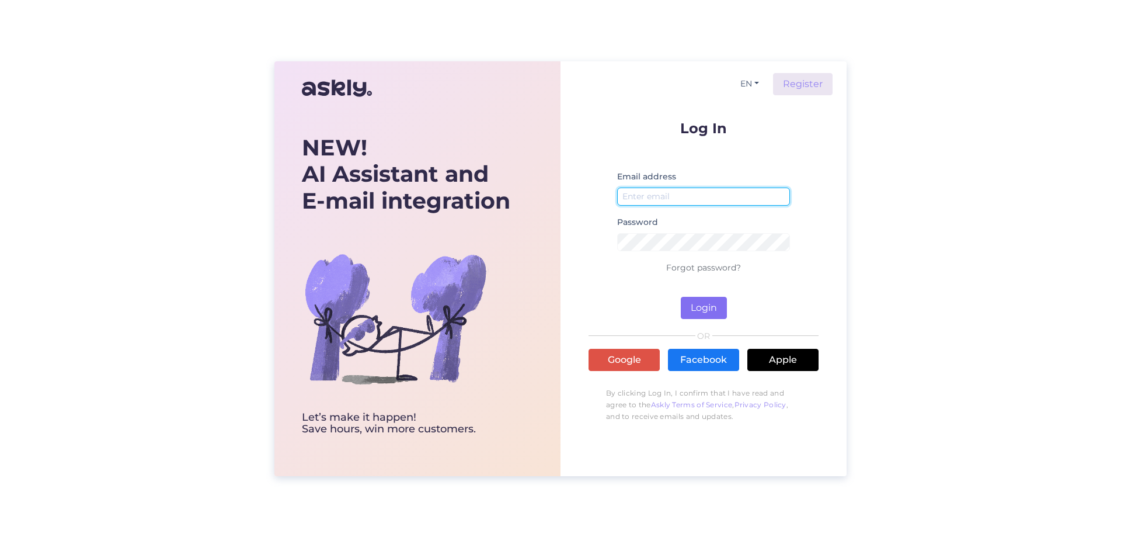
type input "[EMAIL_ADDRESS][DOMAIN_NAME]"
click at [705, 313] on button "Login" at bounding box center [704, 308] width 46 height 22
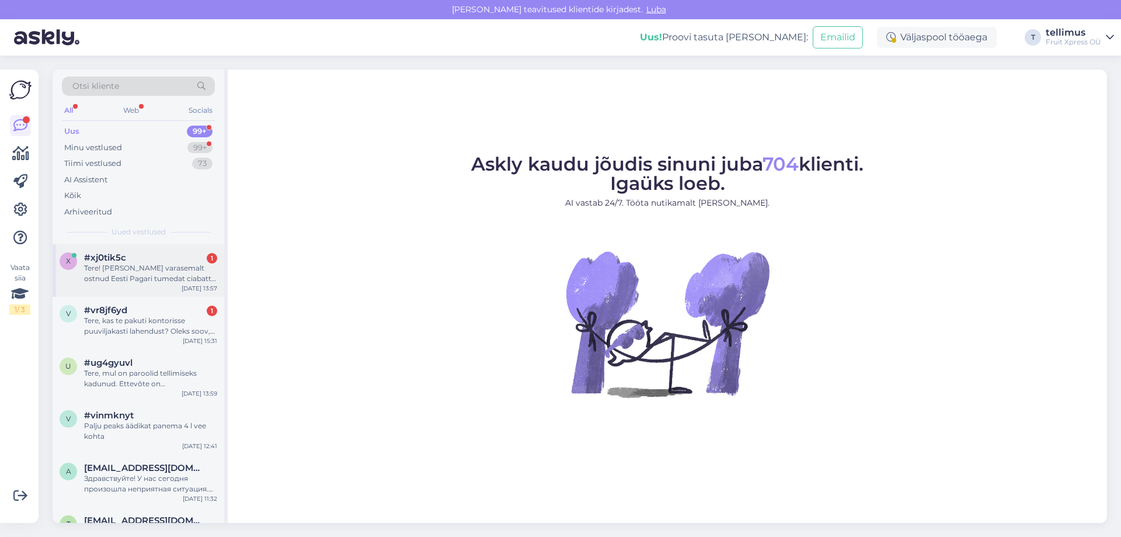
click at [144, 266] on div "Tere! [PERSON_NAME] varasemalt ostnud Eesti Pagari tumedat ciabatta kuklit, kui…" at bounding box center [150, 273] width 133 height 21
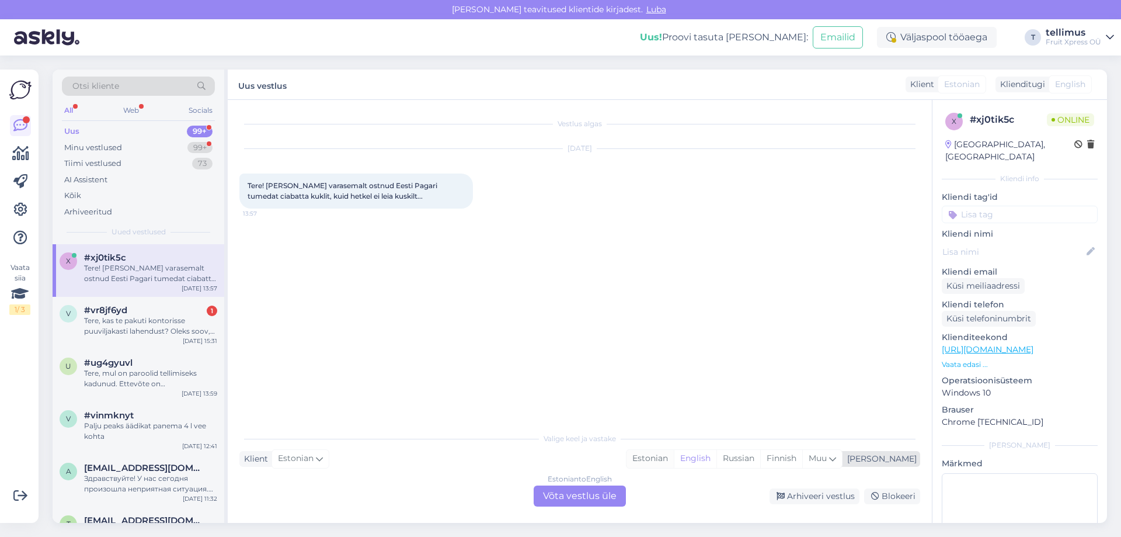
click at [674, 455] on div "Estonian" at bounding box center [649, 459] width 47 height 18
click at [577, 499] on div "Estonian to Estonian Võta vestlus üle" at bounding box center [580, 495] width 92 height 21
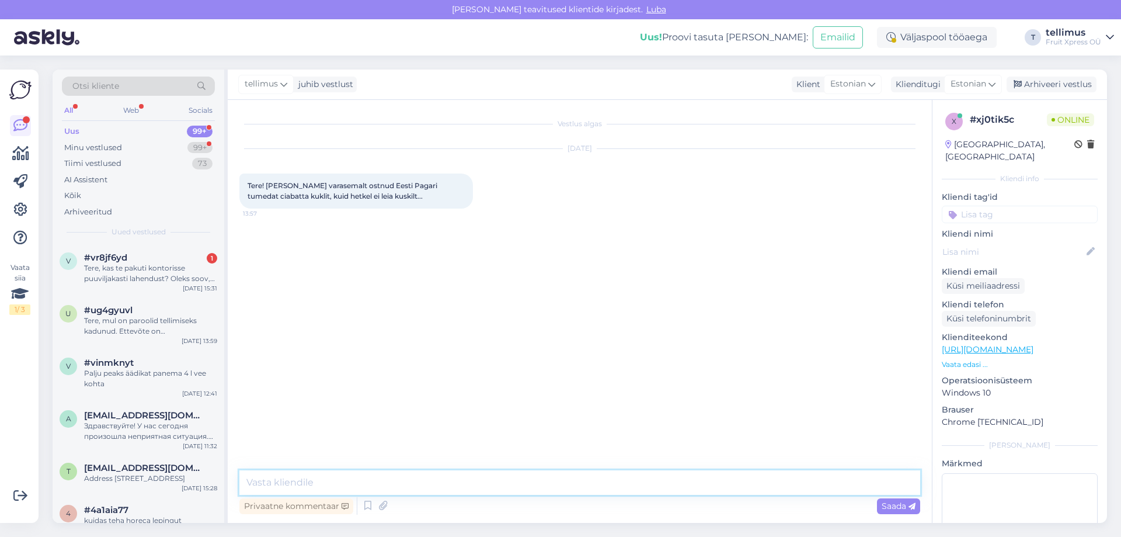
click at [422, 486] on textarea at bounding box center [579, 482] width 681 height 25
type textarea "Tere, hetkel pole toode erakliendi poes nähtav"
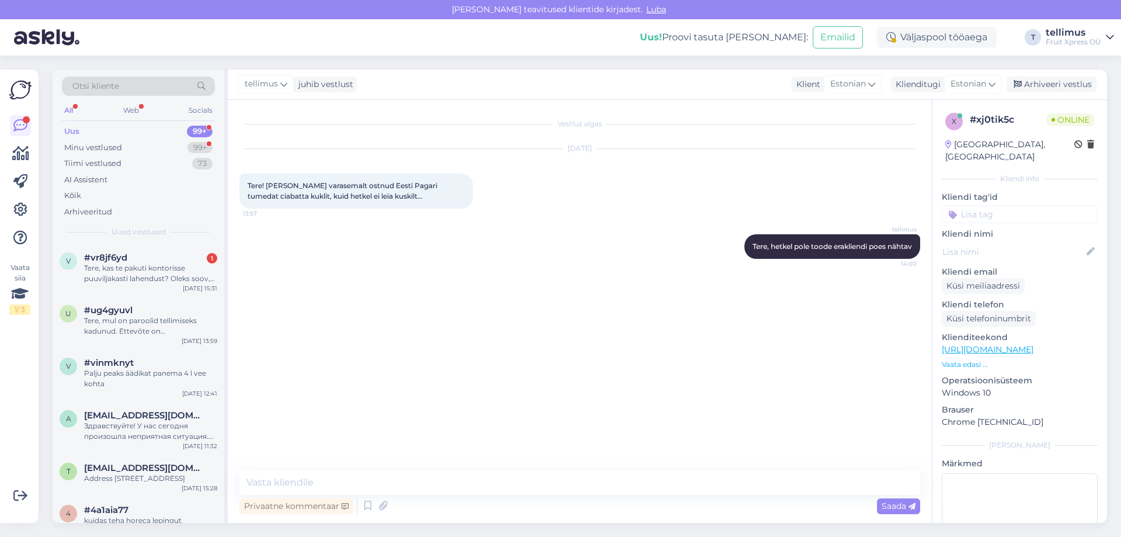
click at [470, 98] on div "tellimus juhib vestlust Klient Estonian Klienditugi Estonian Arhiveeri vestlus" at bounding box center [667, 84] width 879 height 30
